Goal: Task Accomplishment & Management: Use online tool/utility

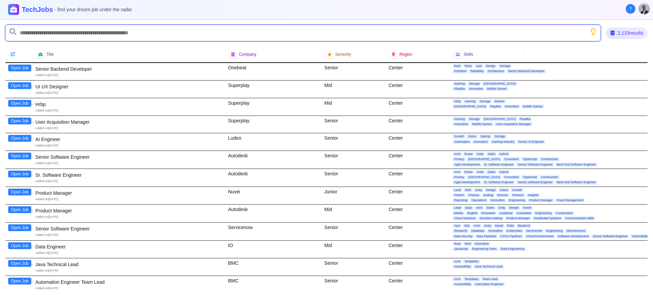
click at [46, 32] on input "text" at bounding box center [302, 33] width 595 height 16
type input "*******"
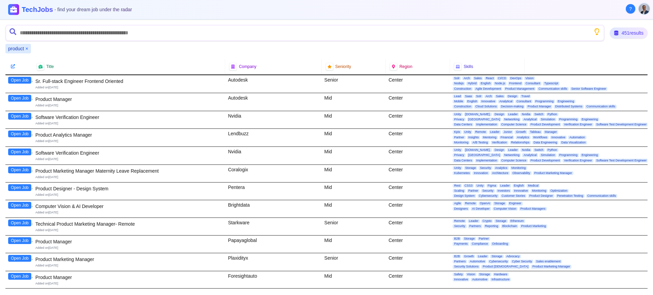
click at [17, 99] on button "Open Job" at bounding box center [19, 98] width 23 height 7
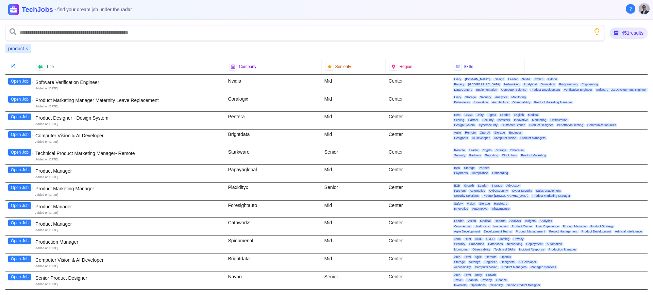
scroll to position [71, 0]
click at [18, 205] on button "Open Job" at bounding box center [19, 205] width 23 height 7
click at [18, 225] on button "Open Job" at bounding box center [19, 222] width 23 height 7
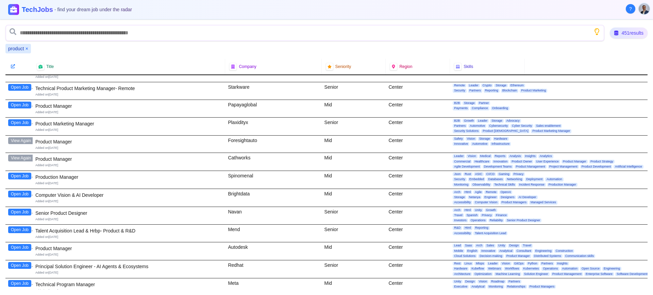
scroll to position [179, 0]
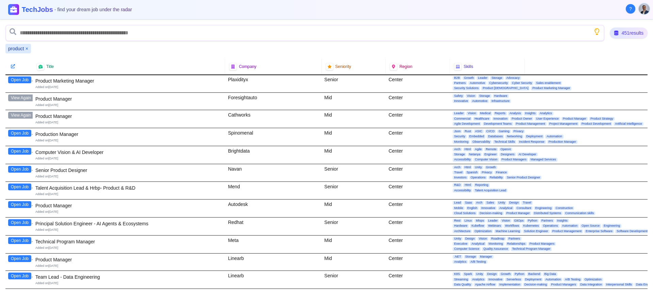
click at [24, 260] on button "Open Job" at bounding box center [19, 258] width 23 height 7
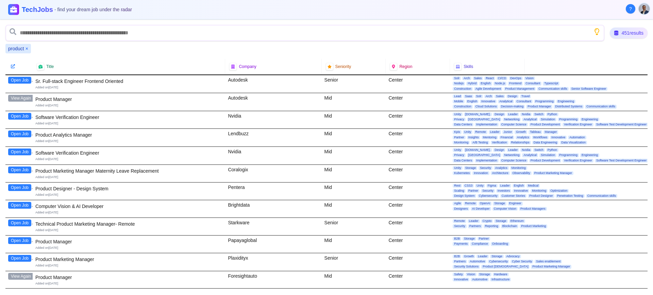
scroll to position [197, 0]
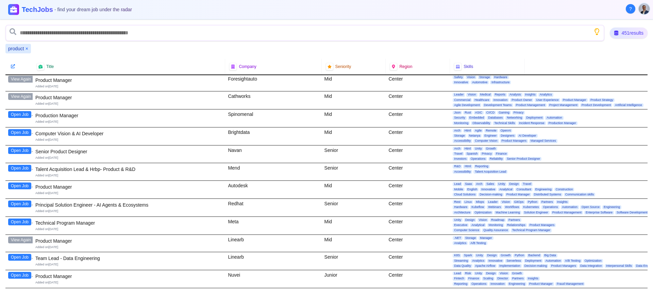
click at [17, 186] on button "Open Job" at bounding box center [19, 186] width 23 height 7
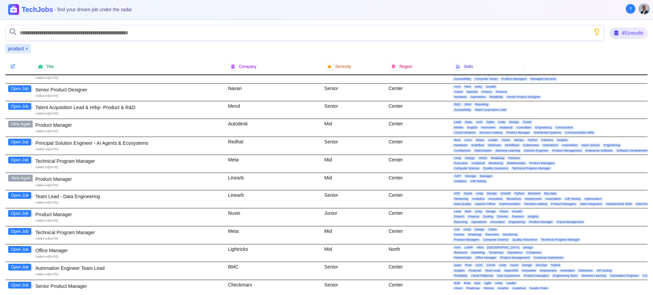
scroll to position [260, 0]
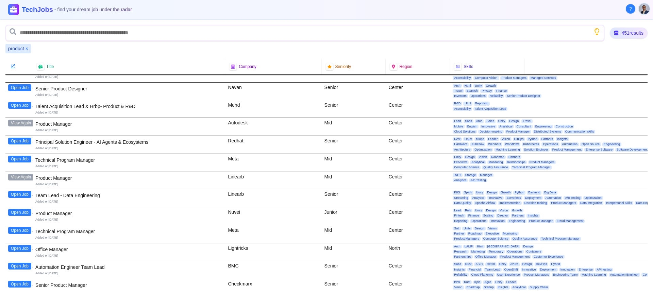
click at [21, 213] on button "Open Job" at bounding box center [19, 212] width 23 height 7
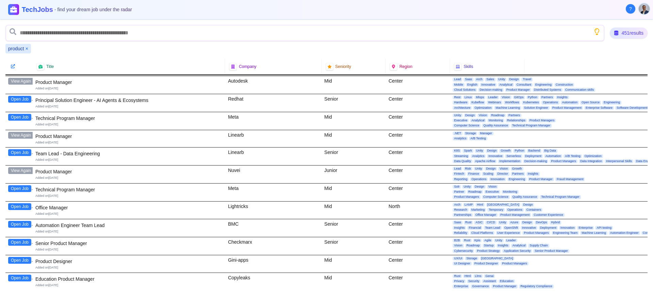
scroll to position [314, 0]
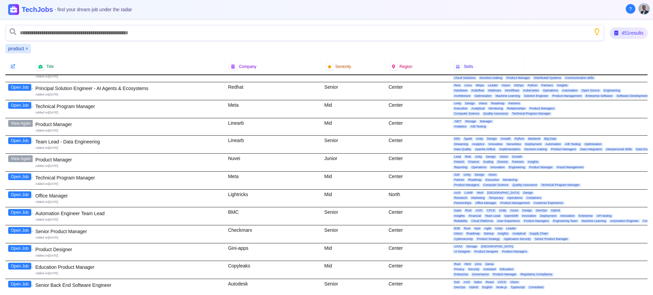
click at [22, 232] on button "Open Job" at bounding box center [19, 230] width 23 height 7
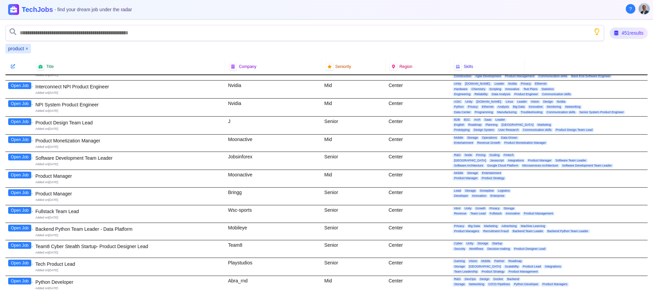
scroll to position [534, 0]
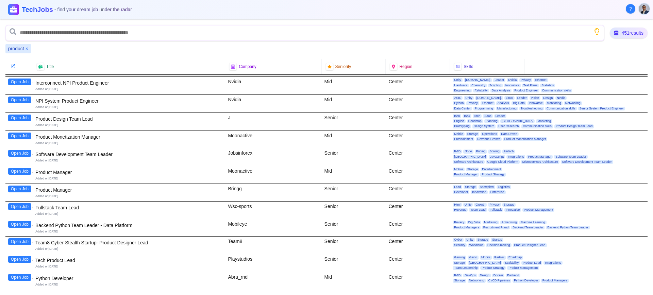
click at [21, 191] on button "Open Job" at bounding box center [19, 189] width 23 height 7
click at [19, 171] on button "Open Job" at bounding box center [19, 171] width 23 height 7
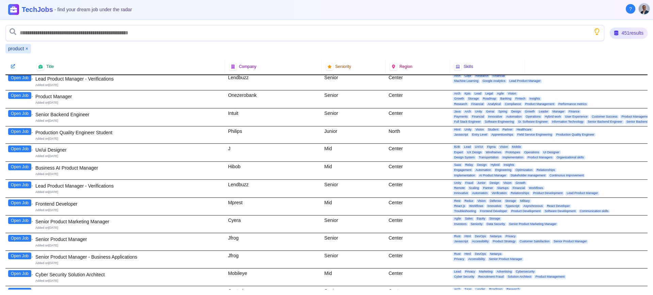
scroll to position [1373, 0]
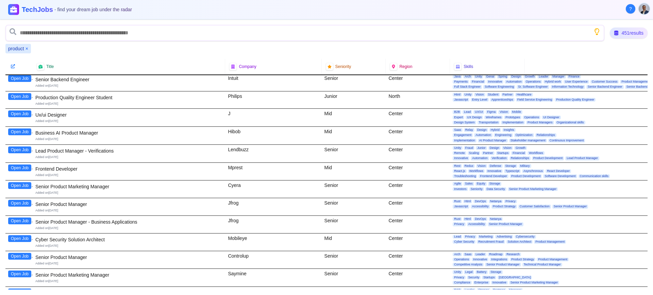
click at [23, 205] on button "Open Job" at bounding box center [19, 203] width 23 height 7
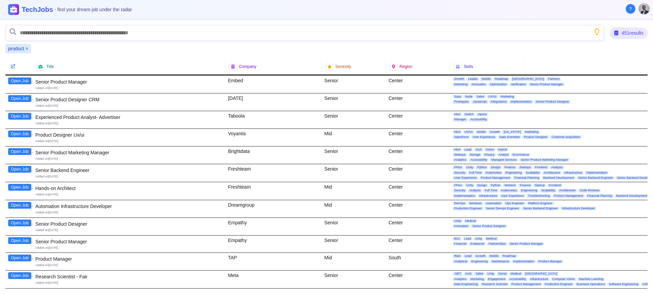
scroll to position [1379, 0]
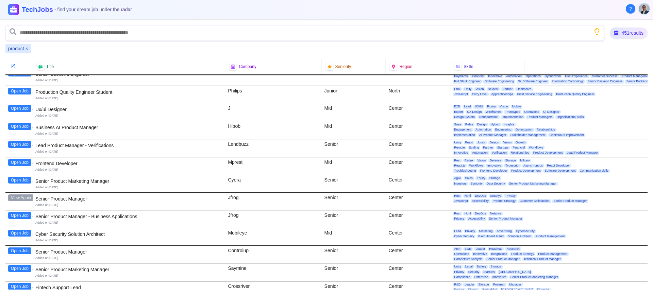
click at [22, 251] on button "Open Job" at bounding box center [19, 251] width 23 height 7
